Goal: Navigation & Orientation: Find specific page/section

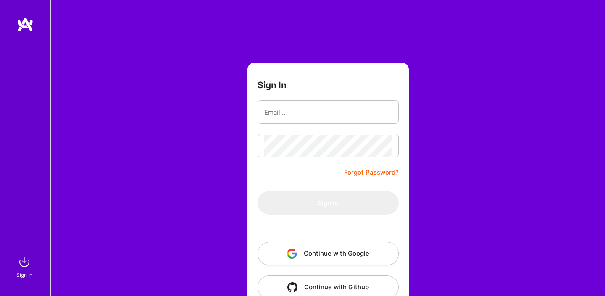
click at [327, 258] on button "Continue with Google" at bounding box center [328, 254] width 141 height 24
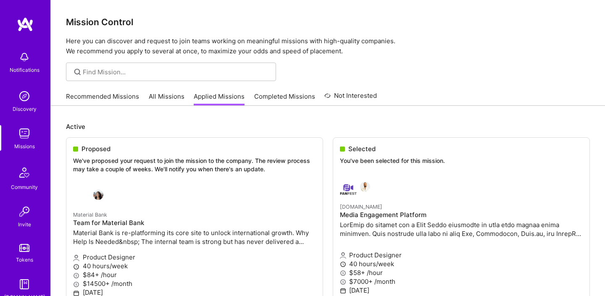
click at [26, 142] on div "Missions" at bounding box center [24, 146] width 21 height 9
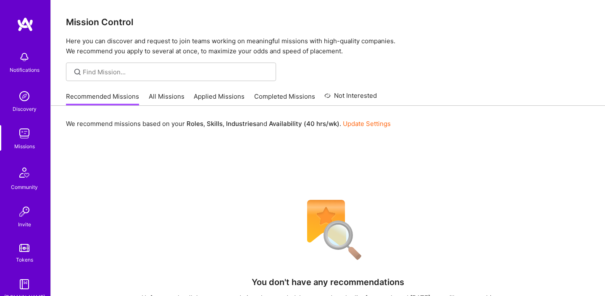
click at [163, 89] on div "Recommended Missions All Missions Applied Missions Completed Missions Not Inter…" at bounding box center [221, 96] width 311 height 18
click at [166, 91] on div "Recommended Missions All Missions Applied Missions Completed Missions Not Inter…" at bounding box center [221, 96] width 311 height 18
click at [170, 93] on link "All Missions" at bounding box center [167, 99] width 36 height 14
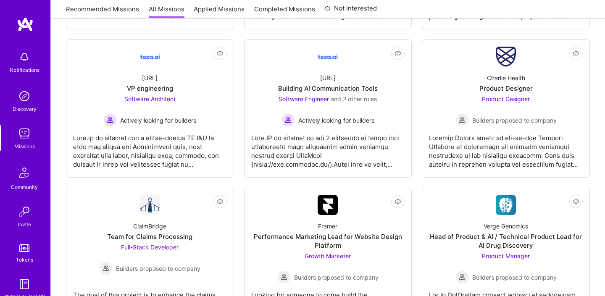
scroll to position [749, 0]
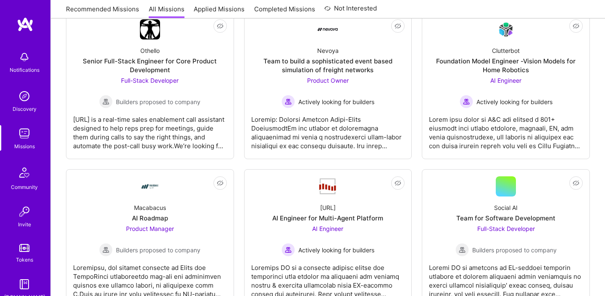
click at [30, 34] on div "Notifications Discovery Missions Community Invite Tokens [DOMAIN_NAME]" at bounding box center [25, 159] width 50 height 285
click at [13, 25] on link at bounding box center [25, 24] width 50 height 15
